Goal: Transaction & Acquisition: Purchase product/service

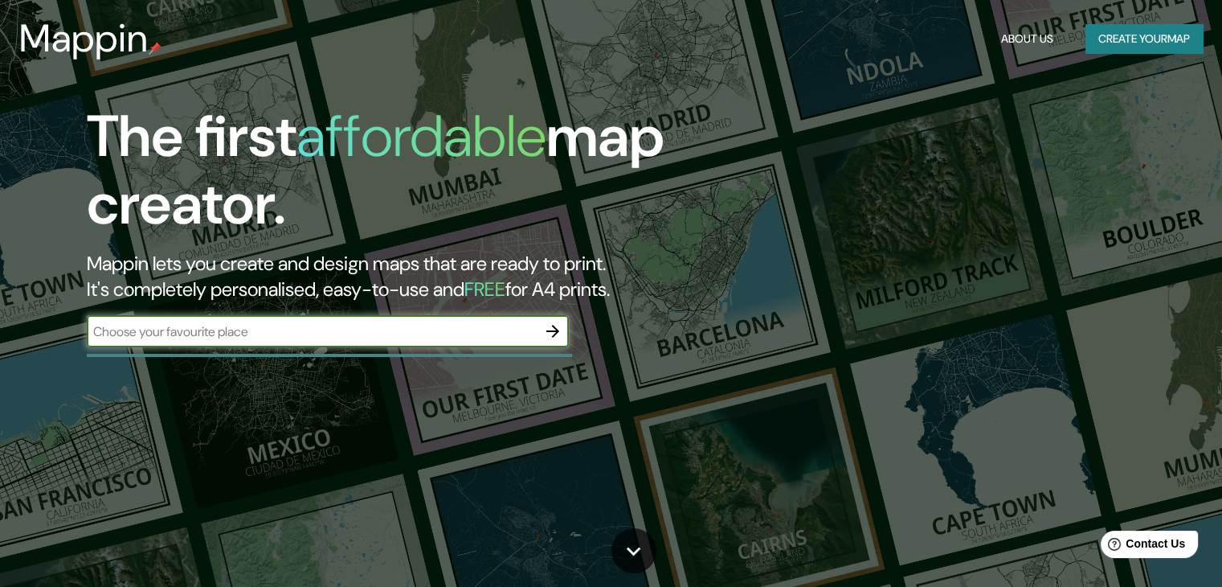
click at [328, 329] on input "text" at bounding box center [312, 331] width 450 height 18
type input "campinas"
click at [556, 333] on icon "button" at bounding box center [552, 331] width 13 height 13
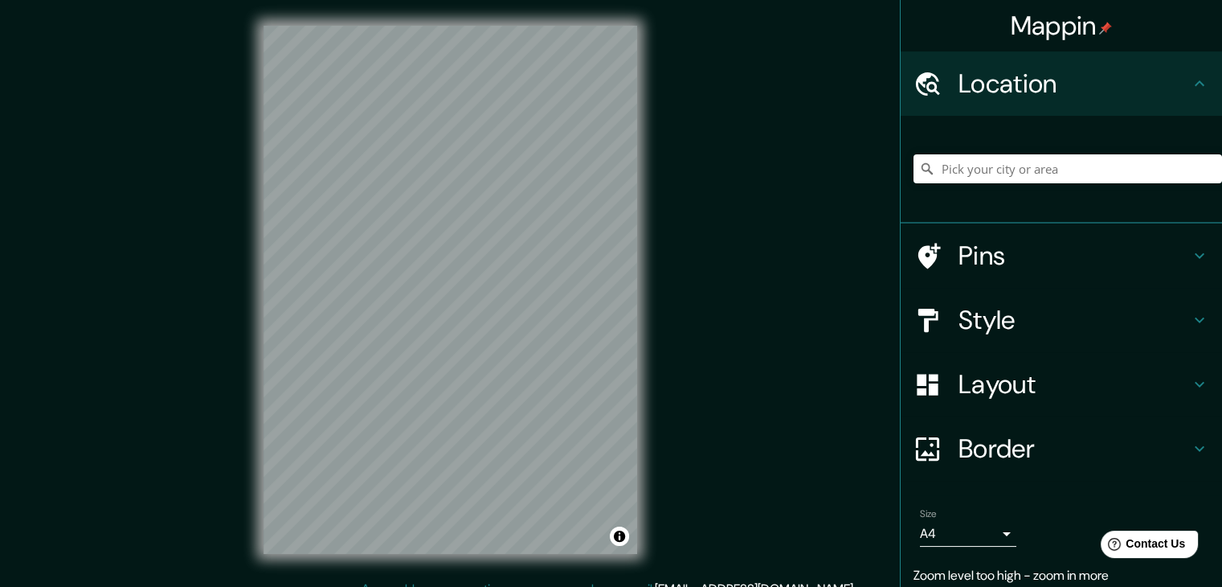
click at [704, 113] on div "Mappin Location Pins Style Layout Border Choose a border. Hint : you can make l…" at bounding box center [611, 302] width 1222 height 605
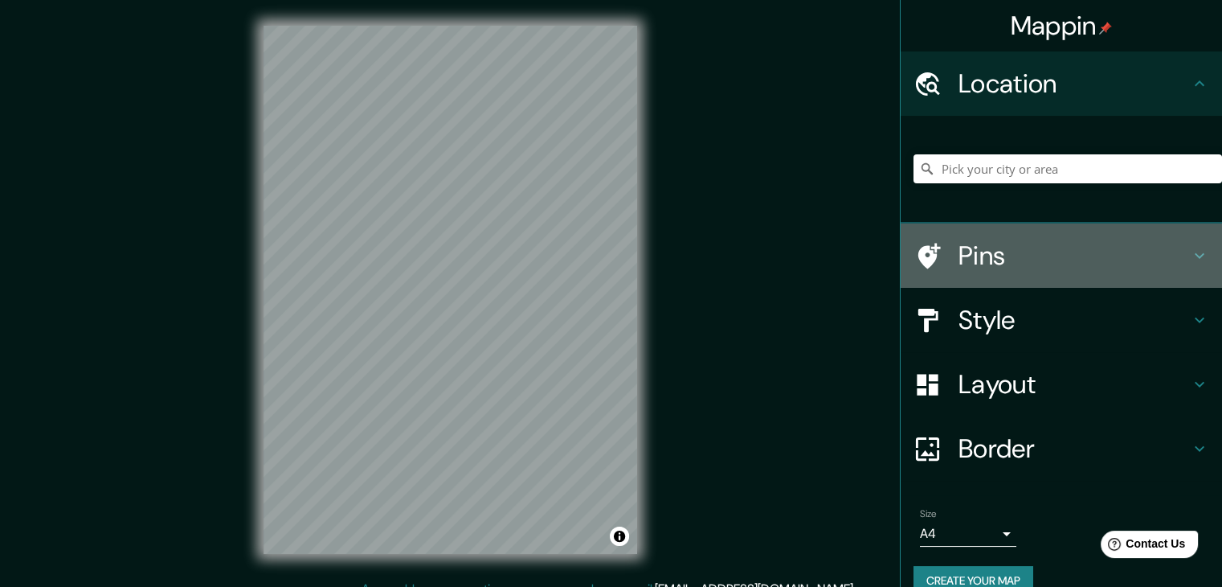
click at [1019, 259] on h4 "Pins" at bounding box center [1074, 255] width 231 height 32
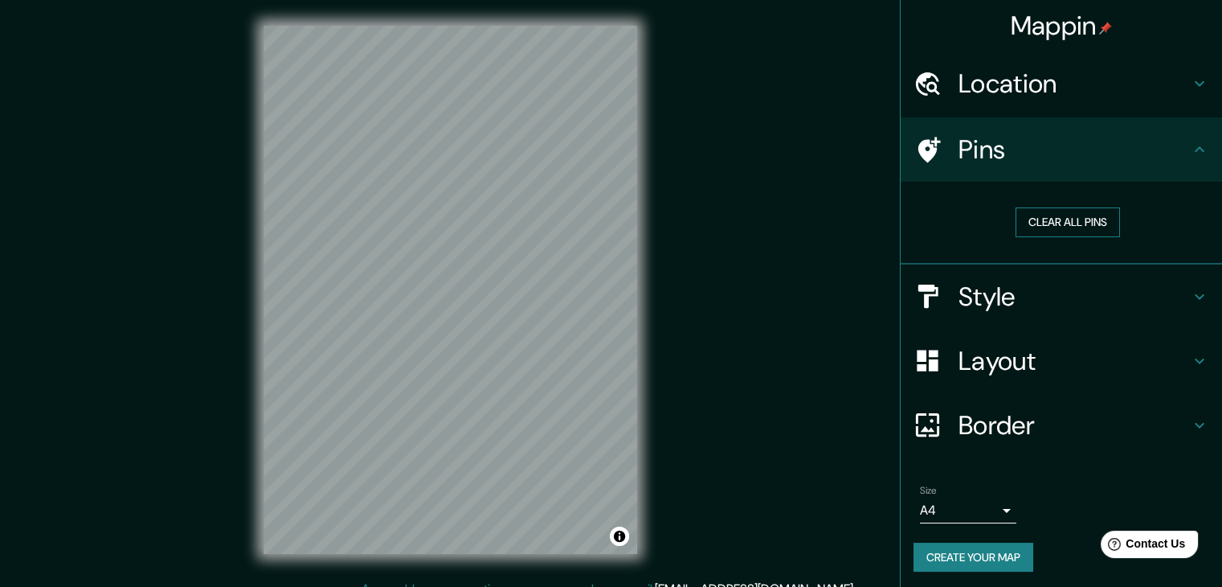
click at [1063, 216] on button "Clear all pins" at bounding box center [1068, 222] width 104 height 30
drag, startPoint x: 554, startPoint y: 354, endPoint x: 622, endPoint y: 408, distance: 86.3
click at [538, 333] on div at bounding box center [531, 326] width 13 height 13
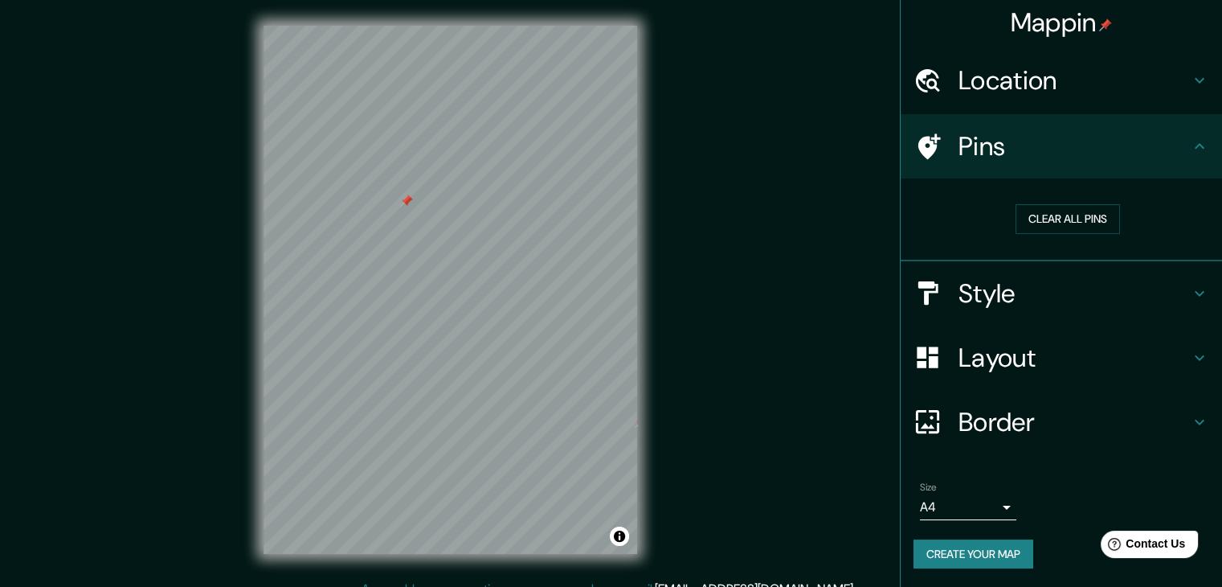
click at [996, 306] on h4 "Style" at bounding box center [1074, 293] width 231 height 32
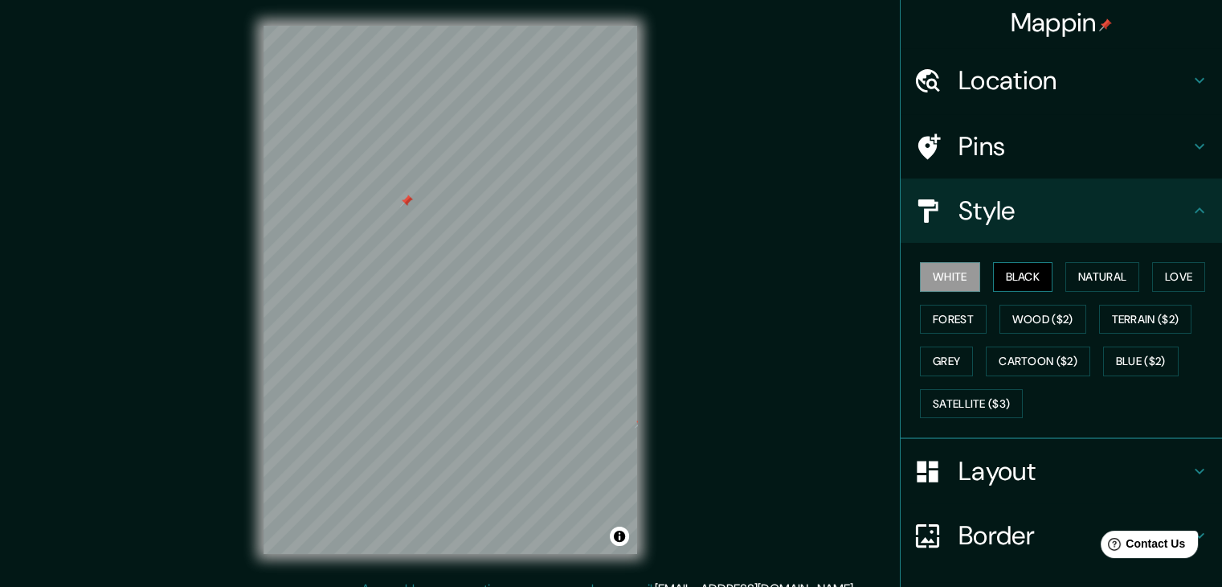
click at [1014, 276] on button "Black" at bounding box center [1023, 277] width 60 height 30
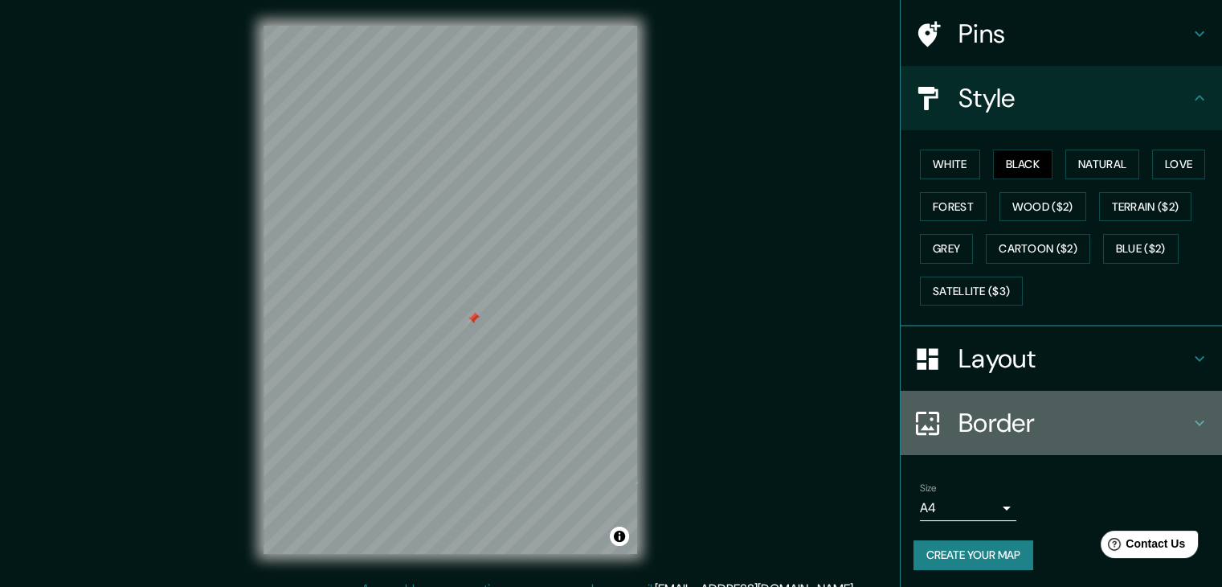
click at [991, 429] on h4 "Border" at bounding box center [1074, 423] width 231 height 32
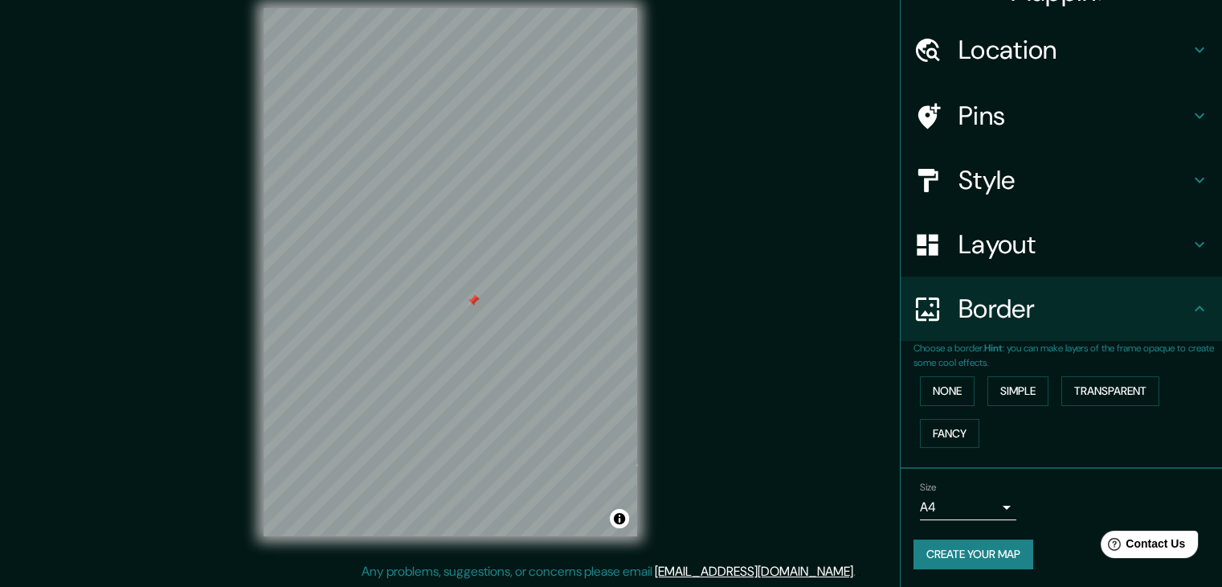
scroll to position [18, 0]
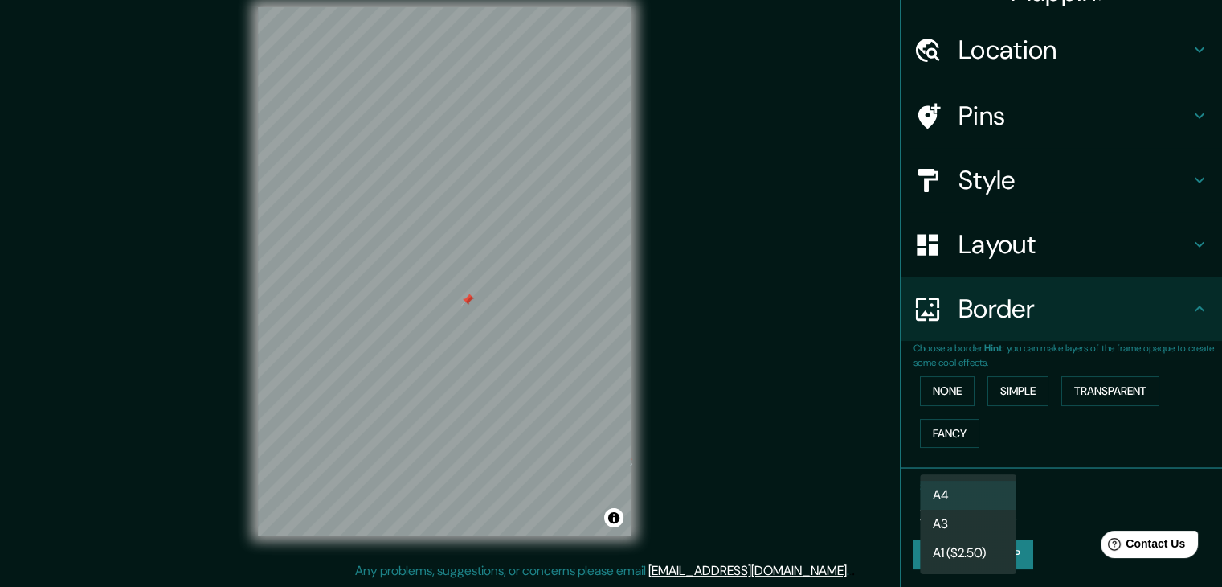
click at [977, 500] on body "Mappin Location Pins Style Layout Border Choose a border. Hint : you can make l…" at bounding box center [611, 275] width 1222 height 587
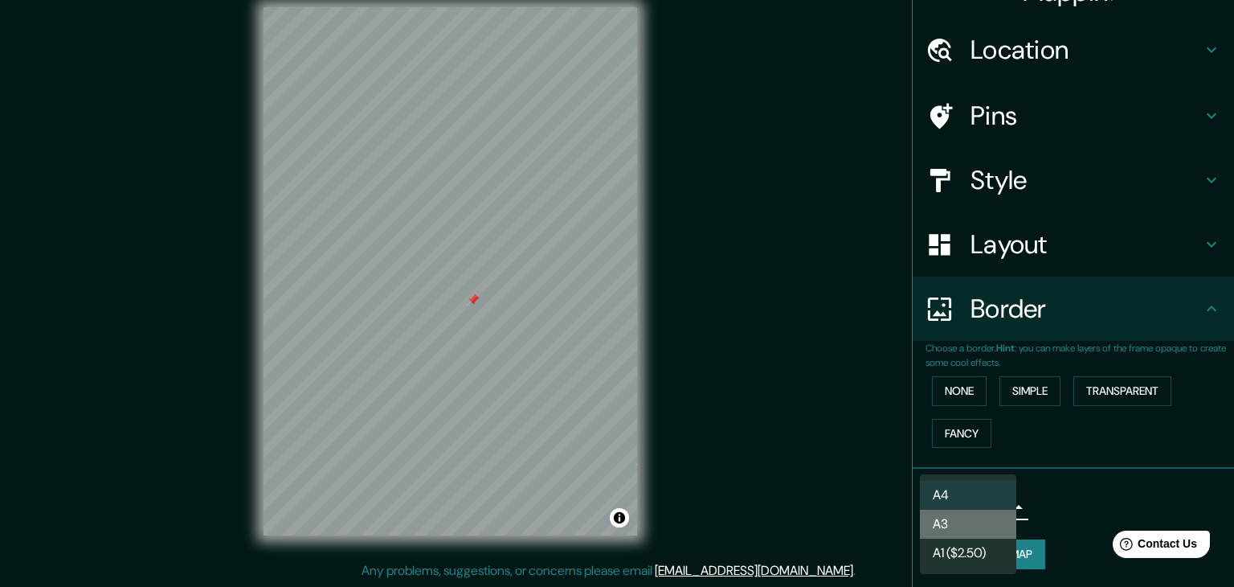
click at [976, 517] on li "A3" at bounding box center [968, 523] width 96 height 29
type input "a4"
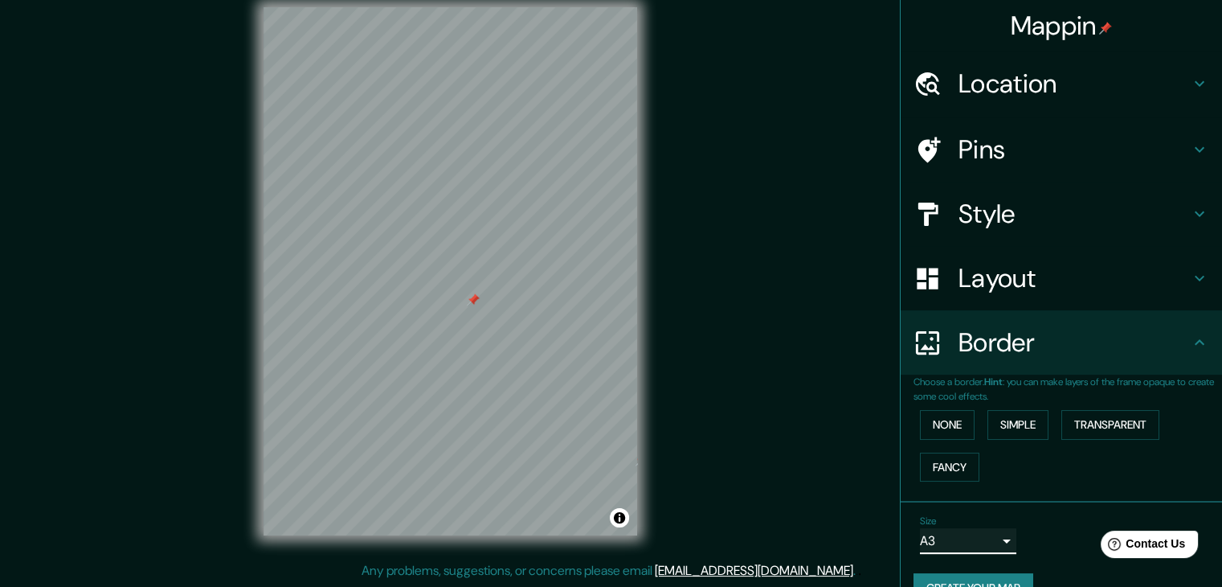
scroll to position [0, 0]
click at [952, 426] on button "None" at bounding box center [947, 425] width 55 height 30
click at [1012, 420] on button "Simple" at bounding box center [1017, 425] width 61 height 30
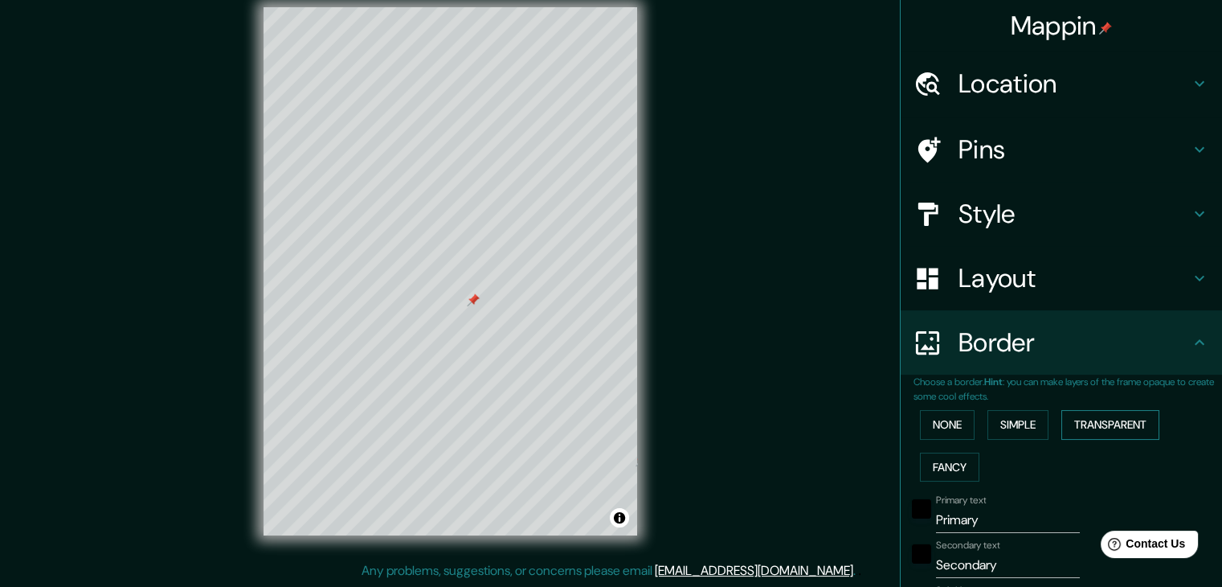
click at [1083, 419] on button "Transparent" at bounding box center [1110, 425] width 98 height 30
click at [939, 464] on button "Fancy" at bounding box center [949, 467] width 59 height 30
click at [945, 427] on button "None" at bounding box center [947, 425] width 55 height 30
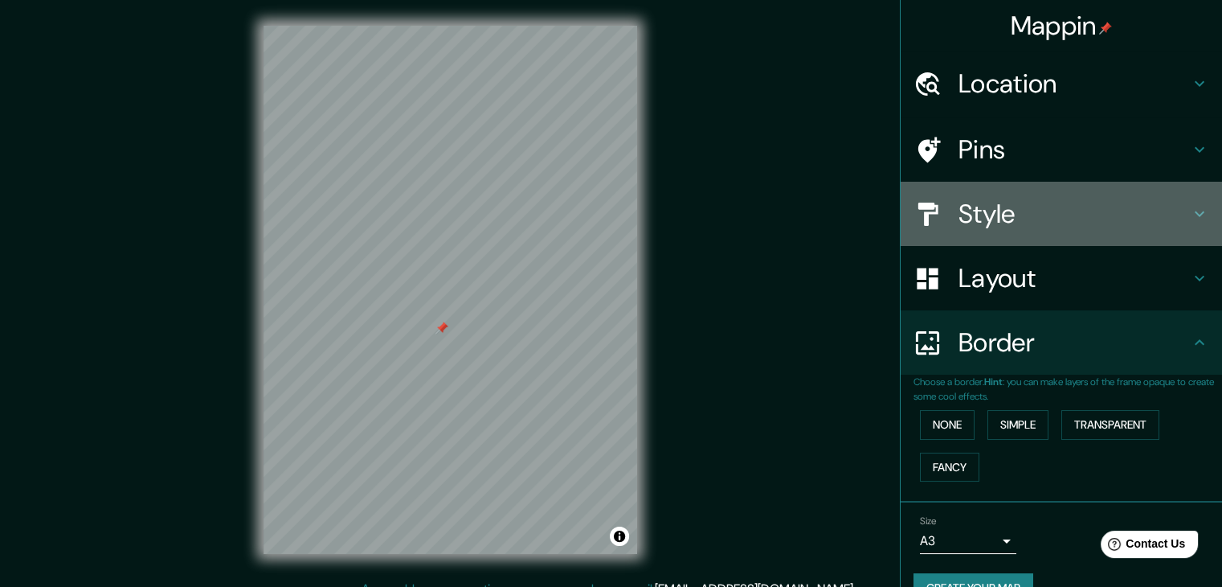
click at [1032, 198] on h4 "Style" at bounding box center [1074, 214] width 231 height 32
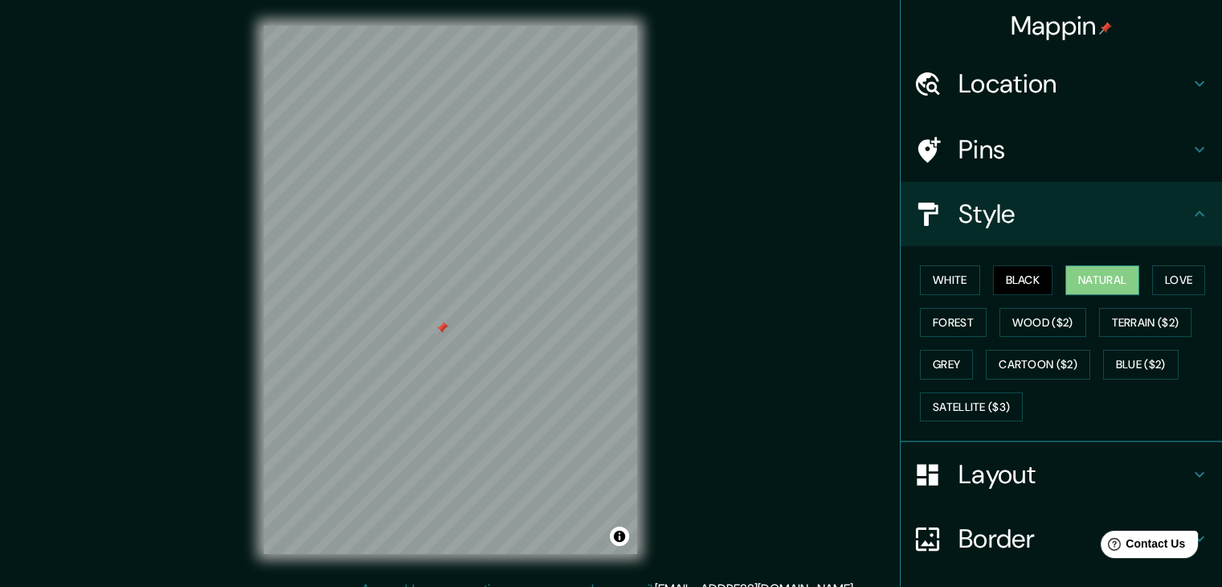
click at [1092, 283] on button "Natural" at bounding box center [1102, 280] width 74 height 30
click at [1029, 277] on button "Black" at bounding box center [1023, 280] width 60 height 30
click at [1158, 276] on button "Love" at bounding box center [1178, 280] width 53 height 30
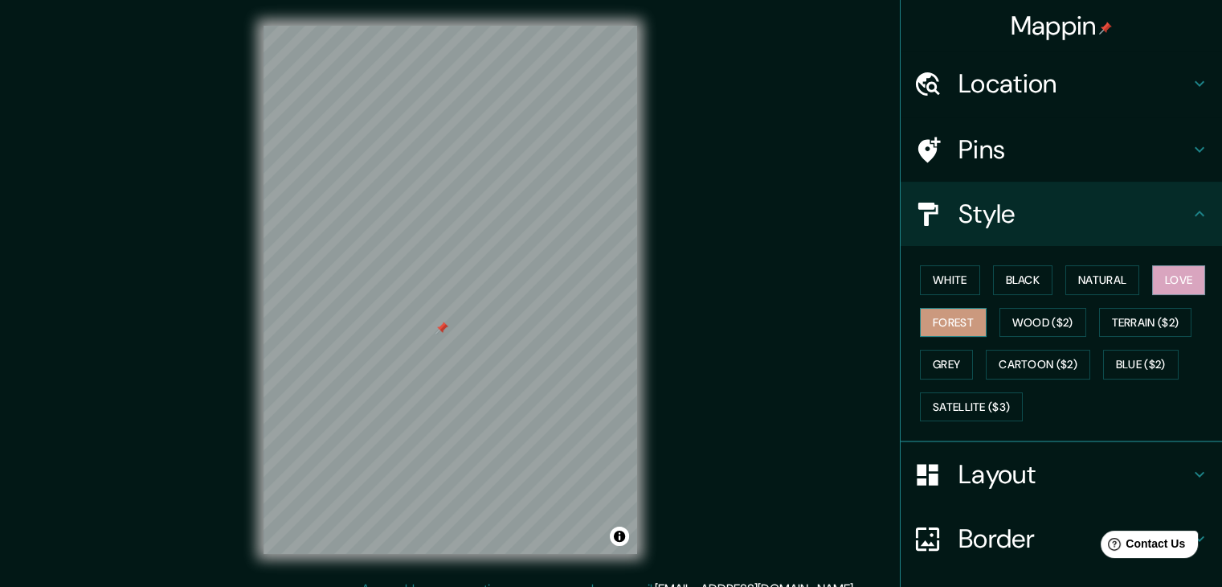
click at [933, 325] on button "Forest" at bounding box center [953, 323] width 67 height 30
click at [1024, 321] on button "Wood ($2)" at bounding box center [1043, 323] width 87 height 30
click at [944, 319] on button "Forest" at bounding box center [953, 323] width 67 height 30
click at [921, 359] on button "Grey" at bounding box center [946, 365] width 53 height 30
click at [1024, 289] on button "Black" at bounding box center [1023, 280] width 60 height 30
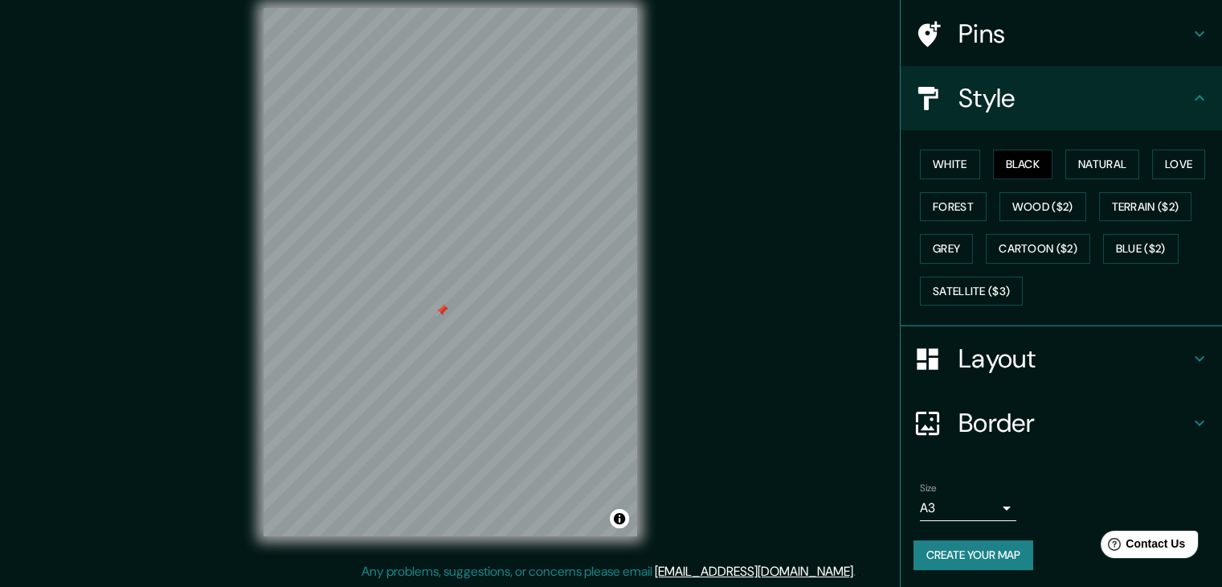
scroll to position [18, 0]
click at [1000, 544] on button "Create your map" at bounding box center [974, 555] width 120 height 30
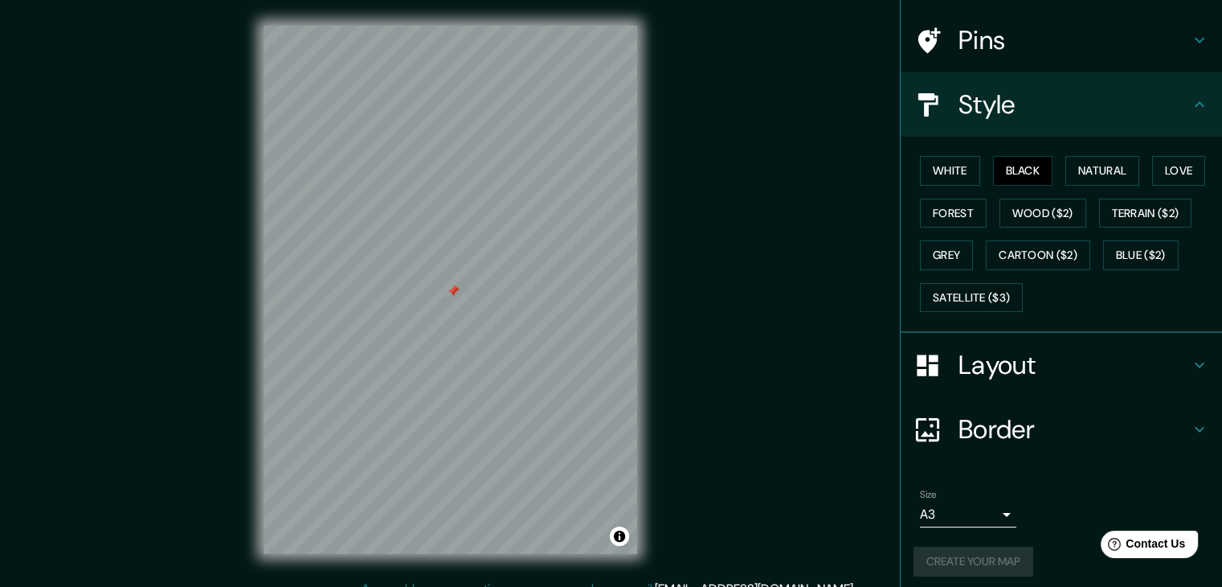
scroll to position [116, 0]
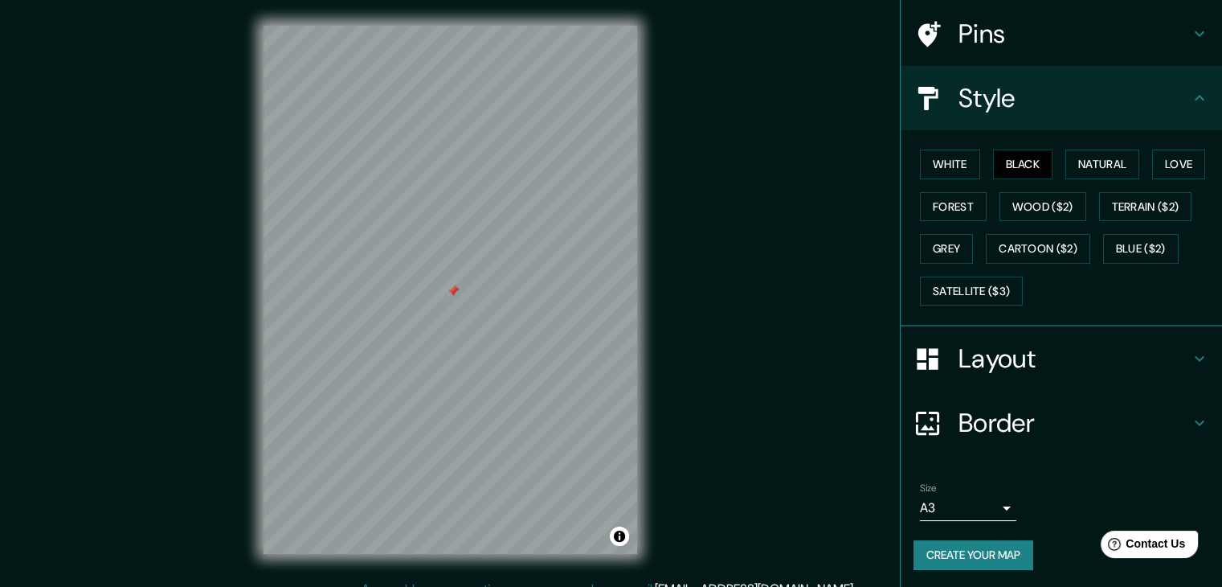
click at [989, 560] on button "Create your map" at bounding box center [974, 555] width 120 height 30
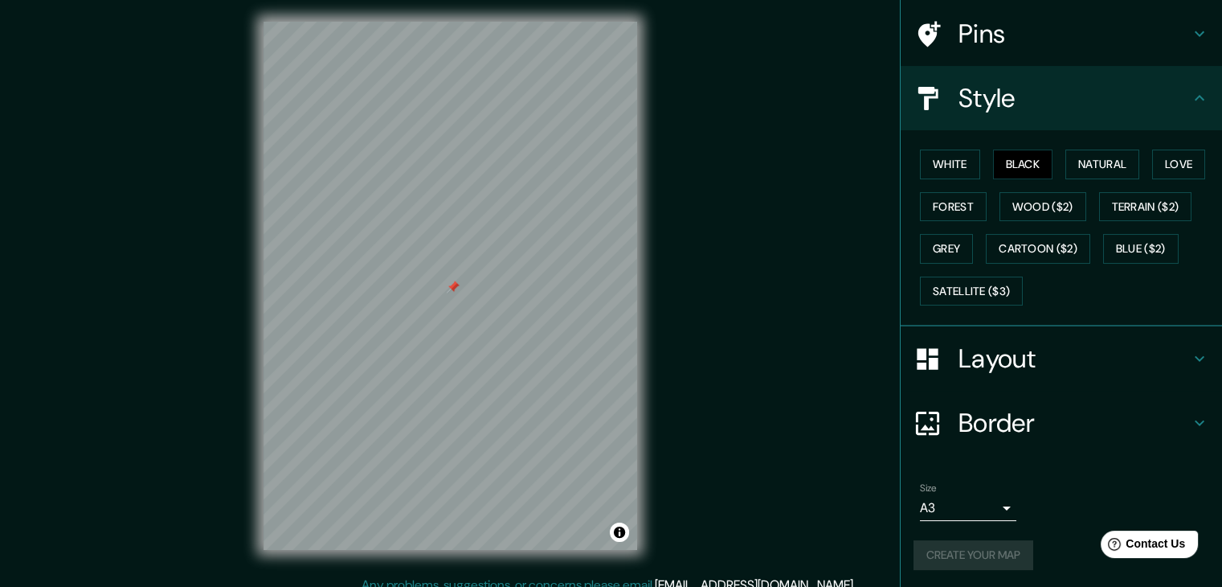
scroll to position [18, 0]
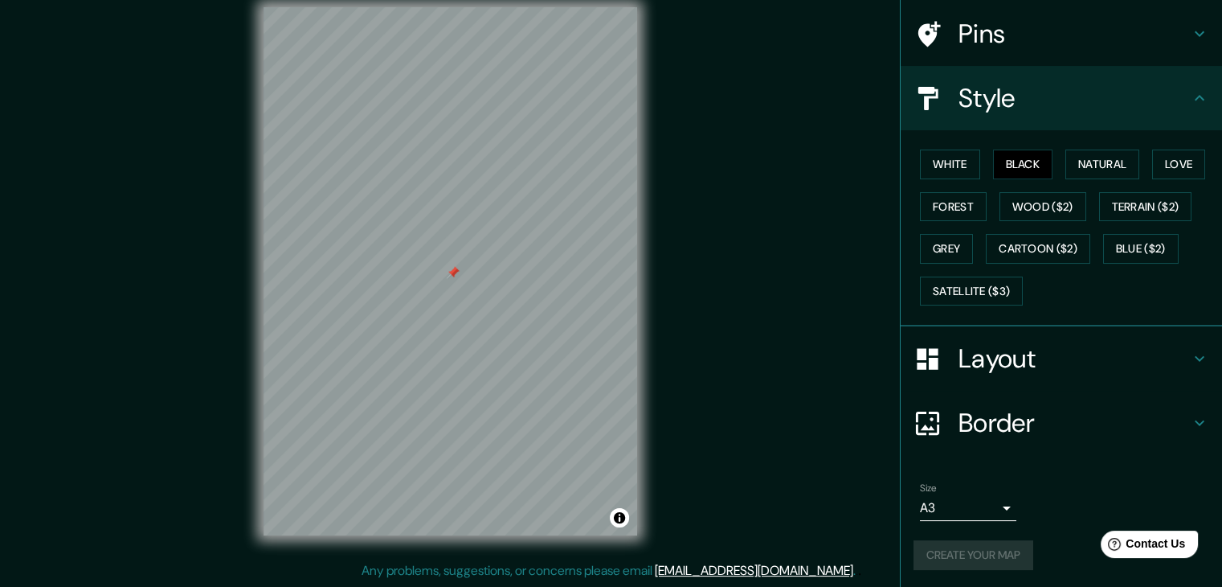
click at [986, 557] on div "Create your map" at bounding box center [1062, 555] width 296 height 30
click at [986, 557] on button "Create your map" at bounding box center [974, 555] width 120 height 30
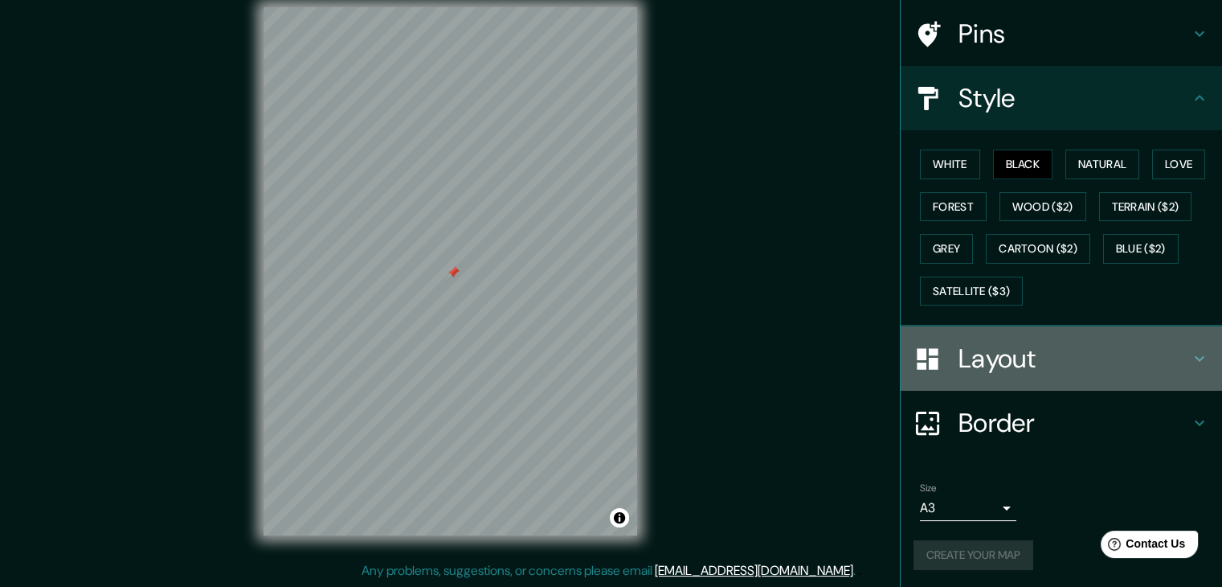
click at [1044, 342] on h4 "Layout" at bounding box center [1074, 358] width 231 height 32
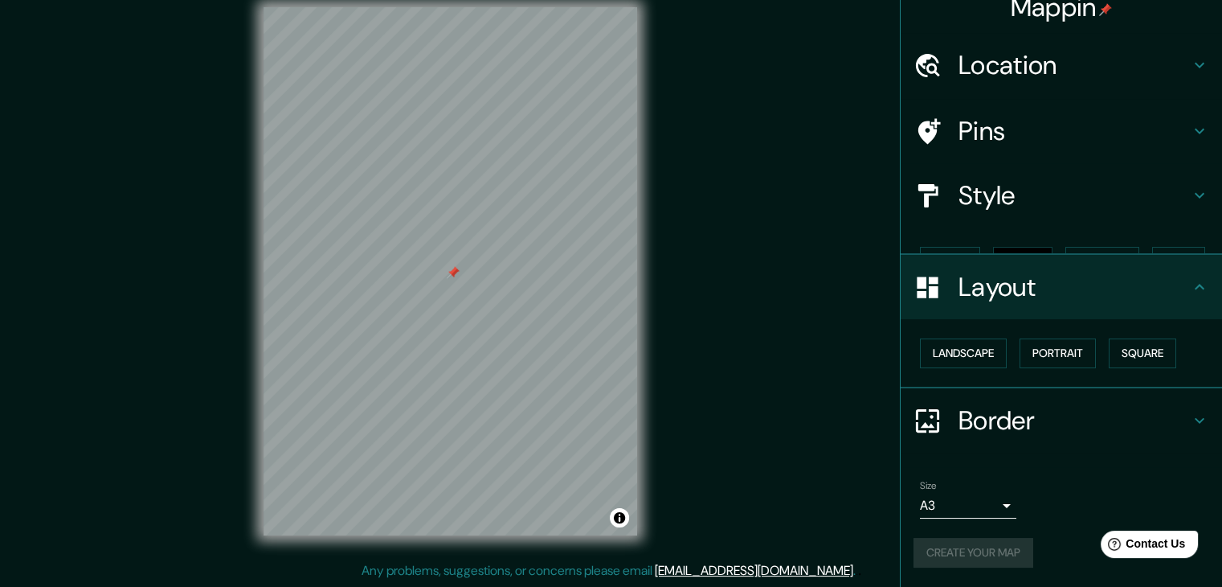
scroll to position [0, 0]
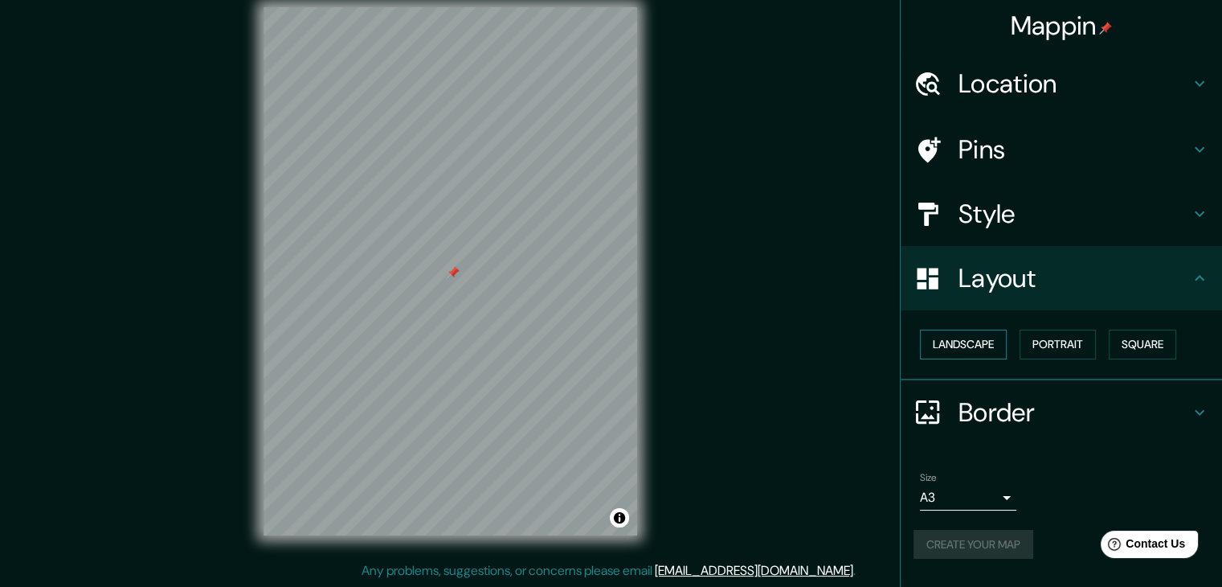
click at [980, 332] on button "Landscape" at bounding box center [963, 344] width 87 height 30
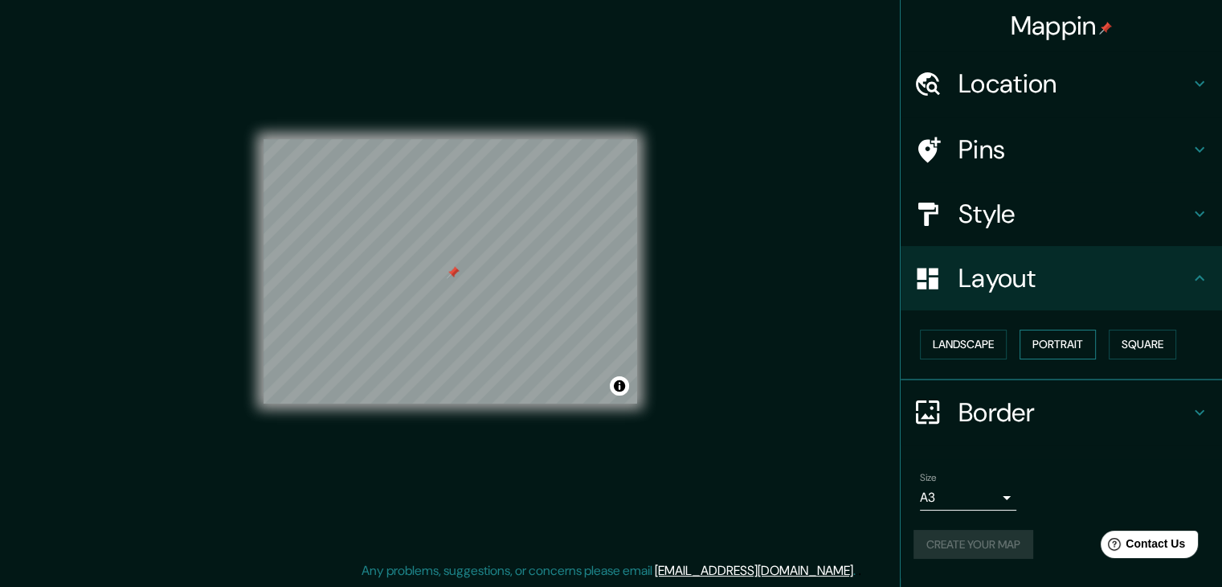
drag, startPoint x: 1050, startPoint y: 341, endPoint x: 1060, endPoint y: 338, distance: 10.2
click at [1051, 341] on button "Portrait" at bounding box center [1058, 344] width 76 height 30
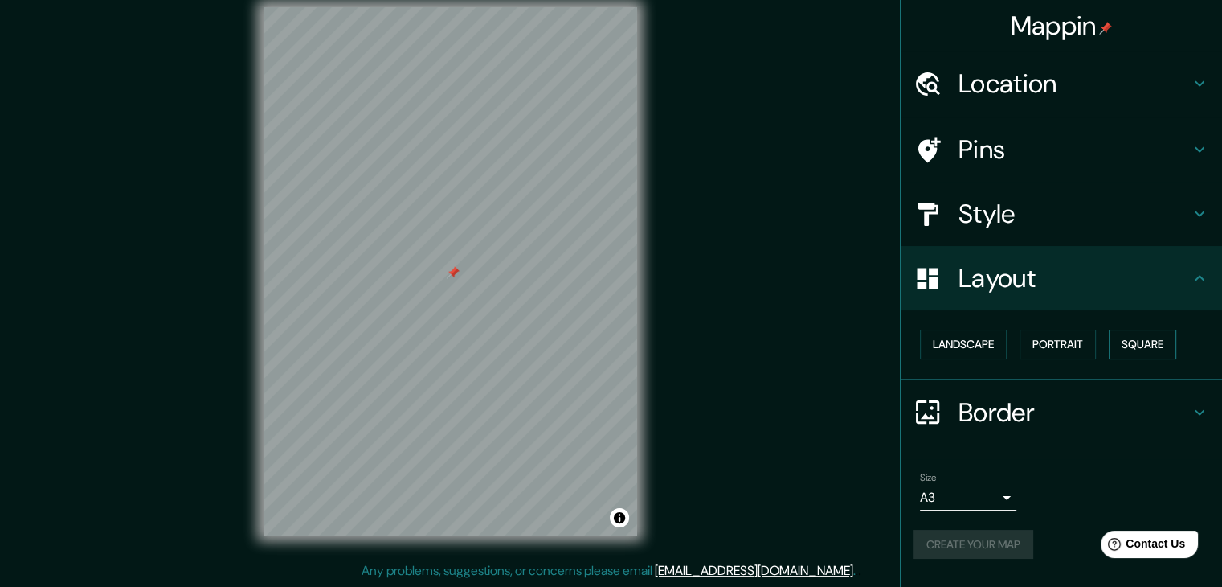
click at [1141, 344] on button "Square" at bounding box center [1142, 344] width 67 height 30
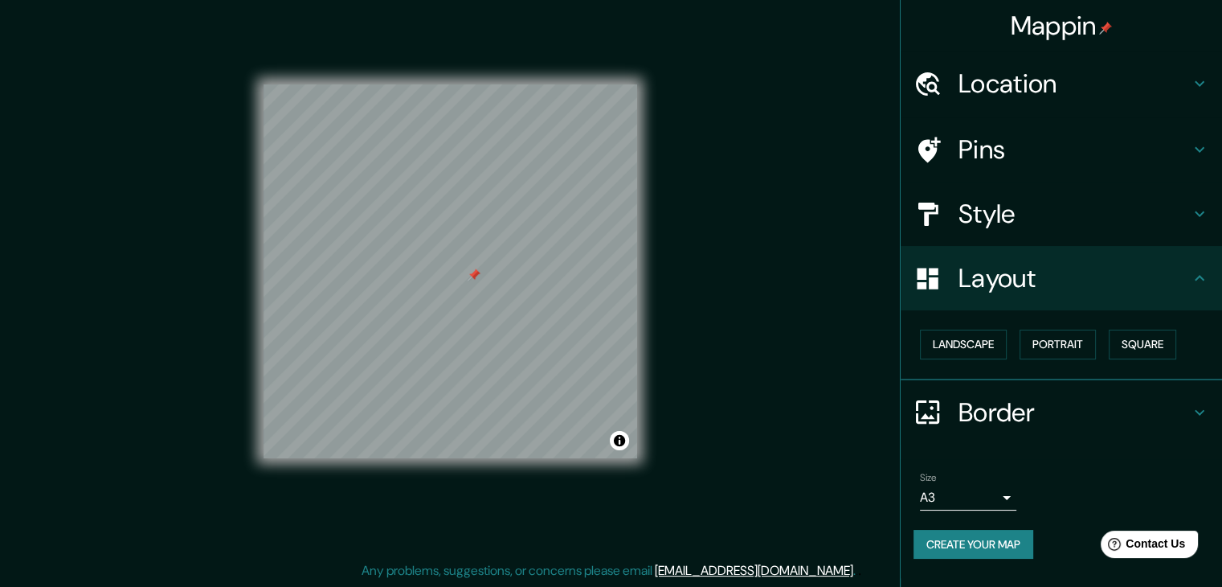
click at [1025, 534] on button "Create your map" at bounding box center [974, 544] width 120 height 30
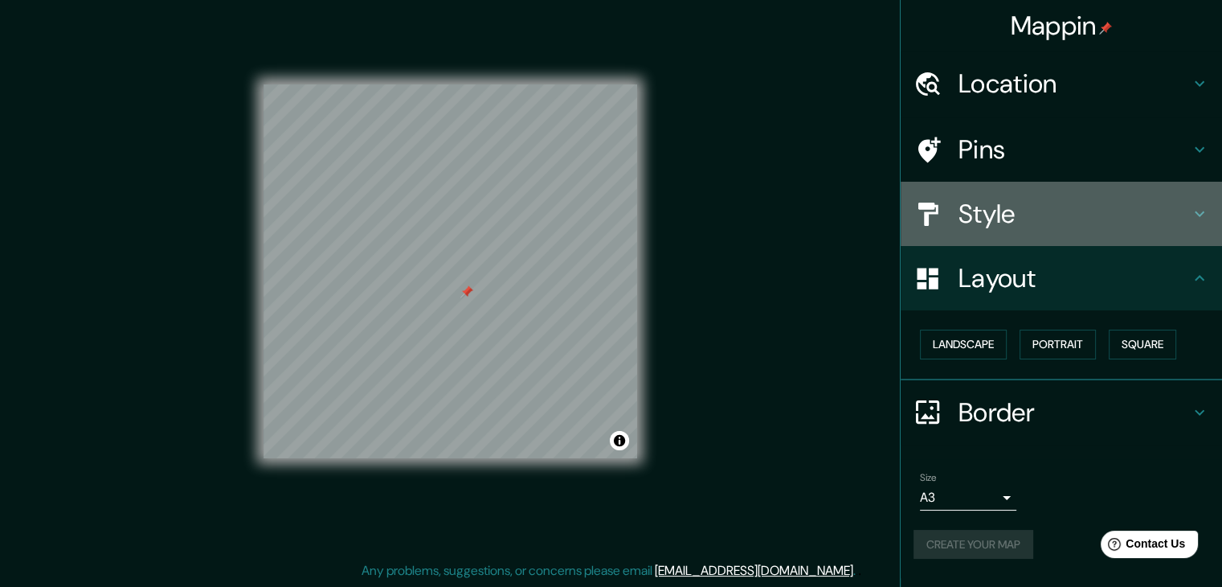
click at [1015, 204] on h4 "Style" at bounding box center [1074, 214] width 231 height 32
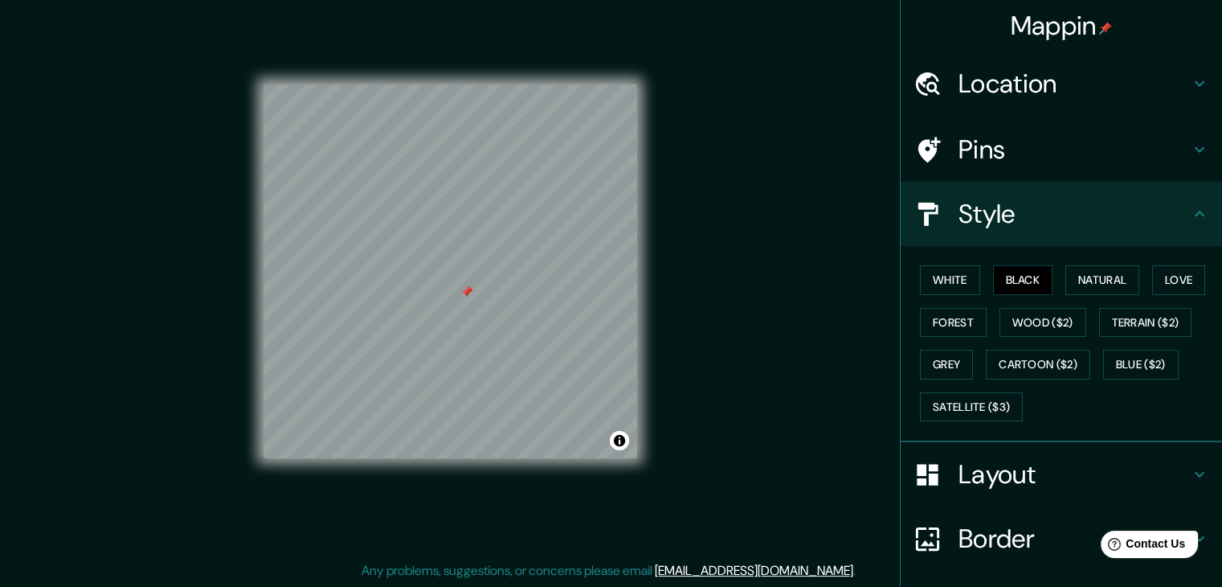
click at [1025, 202] on h4 "Style" at bounding box center [1074, 214] width 231 height 32
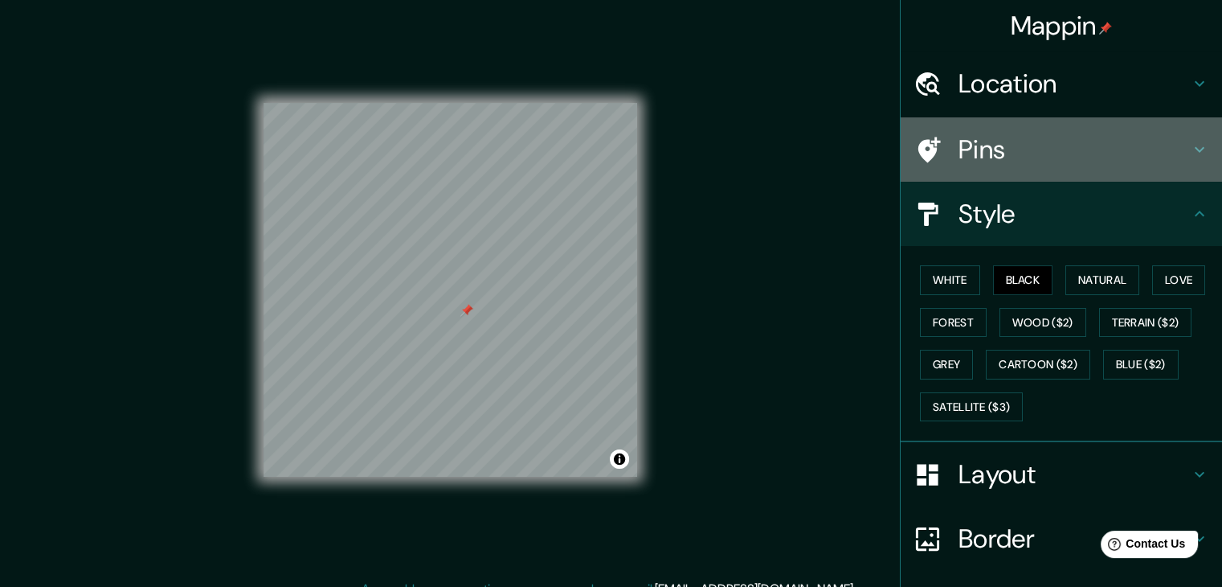
click at [1035, 142] on h4 "Pins" at bounding box center [1074, 149] width 231 height 32
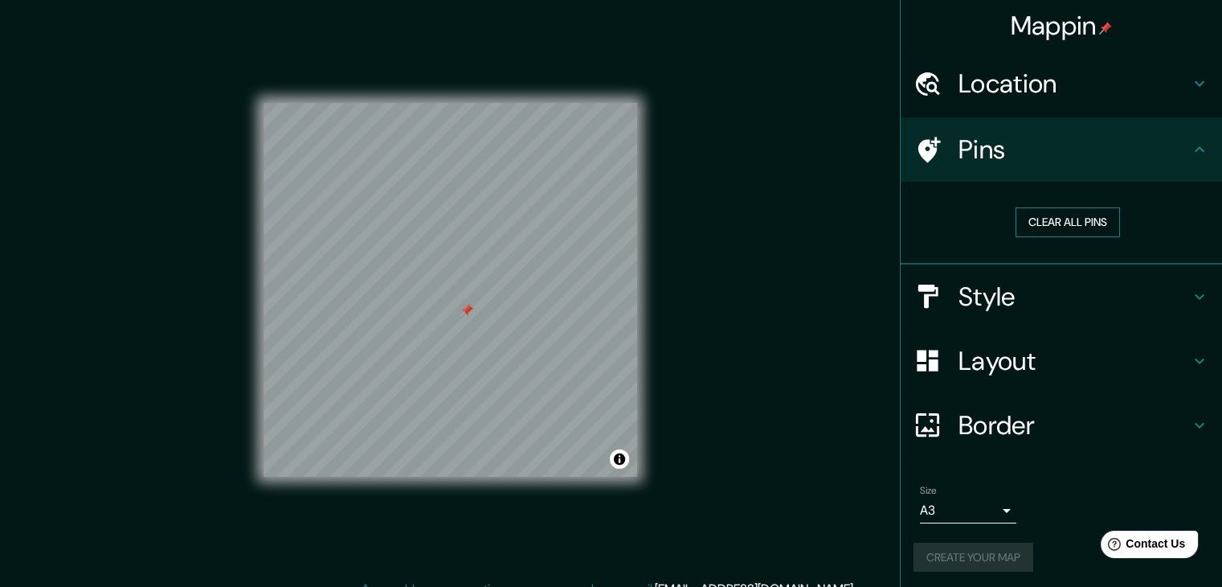
click at [1067, 223] on button "Clear all pins" at bounding box center [1068, 222] width 104 height 30
